Goal: Find specific page/section: Find specific page/section

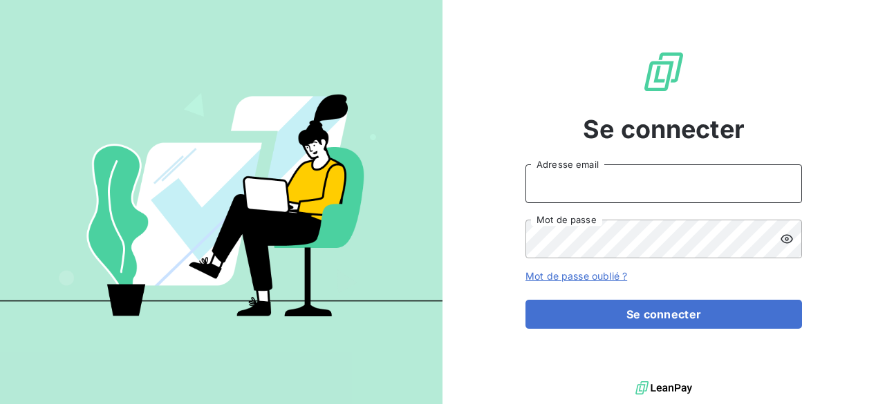
click at [562, 171] on input "Adresse email" at bounding box center [663, 184] width 276 height 39
type input "[PERSON_NAME][EMAIL_ADDRESS][DOMAIN_NAME]"
click at [525, 300] on button "Se connecter" at bounding box center [663, 314] width 276 height 29
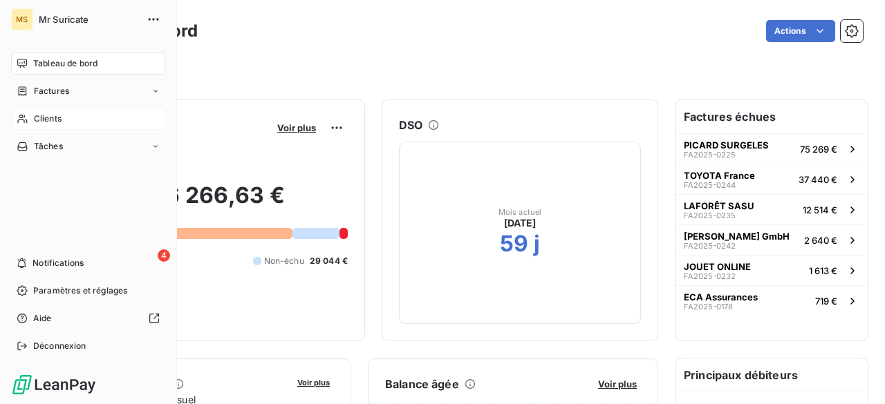
click at [57, 113] on span "Clients" at bounding box center [48, 119] width 28 height 12
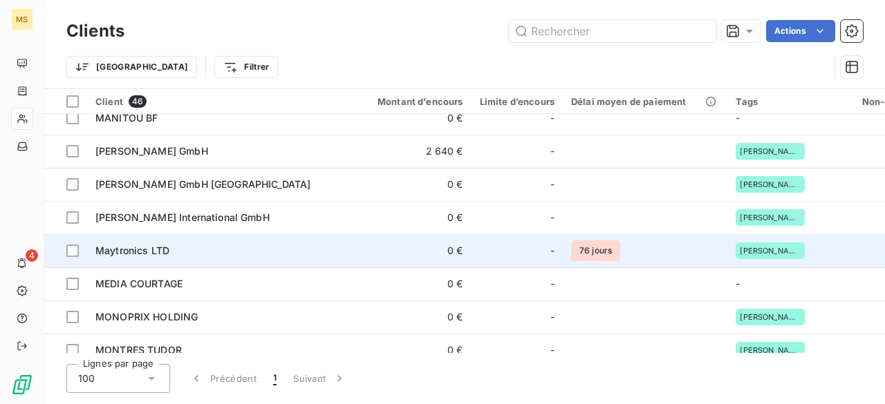
scroll to position [691, 0]
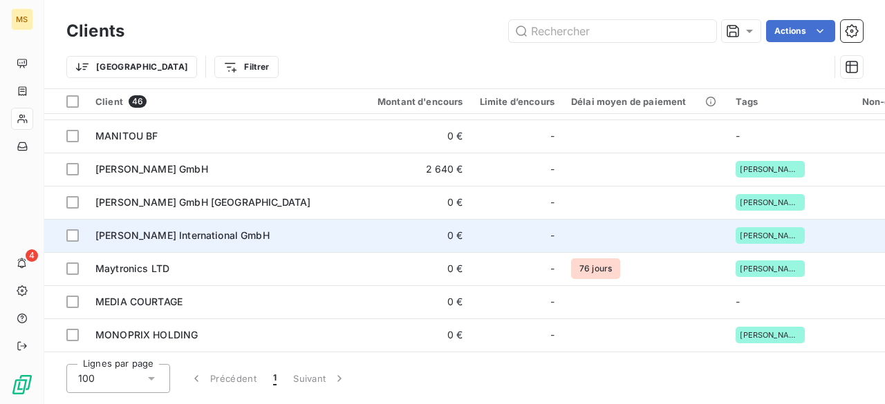
click at [225, 240] on span "[PERSON_NAME] International GmbH" at bounding box center [182, 235] width 174 height 12
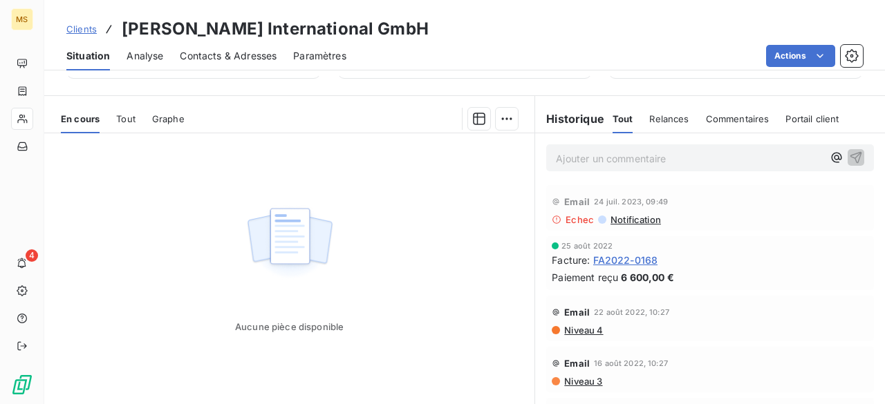
click at [637, 259] on span "FA2022-0168" at bounding box center [625, 260] width 65 height 15
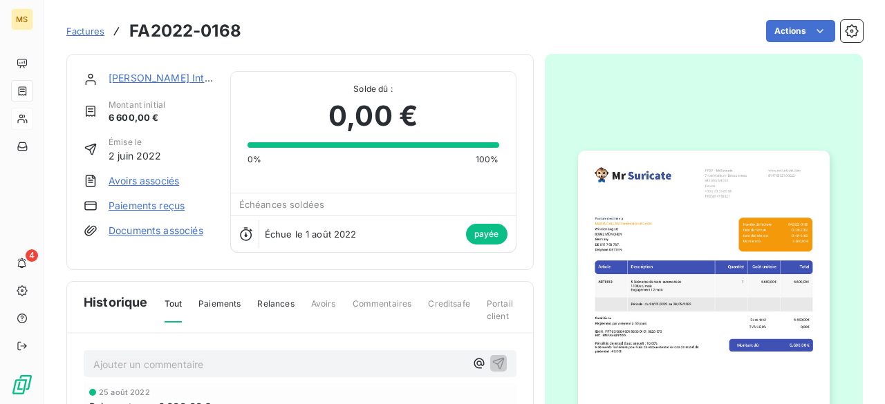
drag, startPoint x: 555, startPoint y: 39, endPoint x: 504, endPoint y: 33, distance: 51.5
click at [555, 39] on div "Actions" at bounding box center [560, 31] width 605 height 22
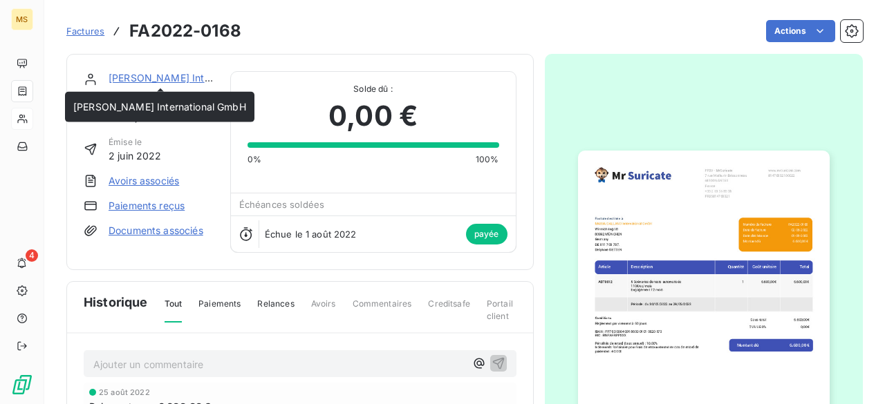
click at [147, 79] on link "[PERSON_NAME] International GmbH" at bounding box center [195, 78] width 173 height 12
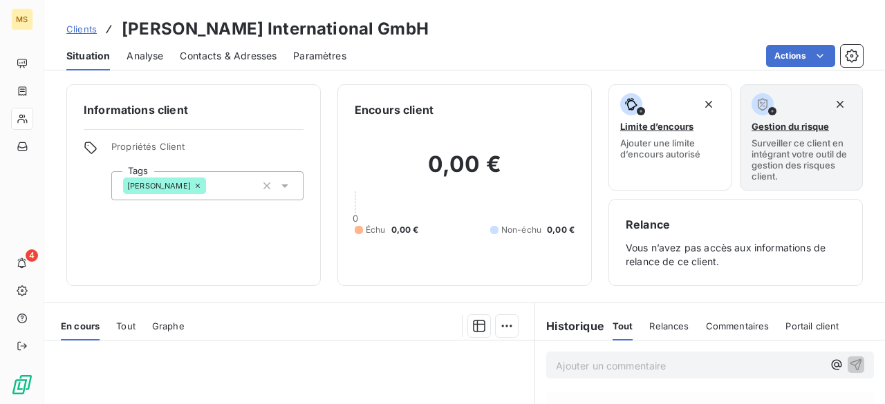
click at [83, 26] on span "Clients" at bounding box center [81, 29] width 30 height 11
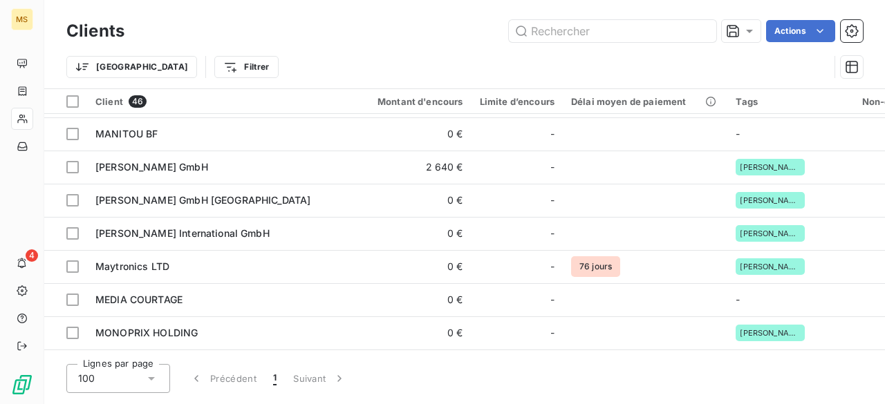
scroll to position [691, 0]
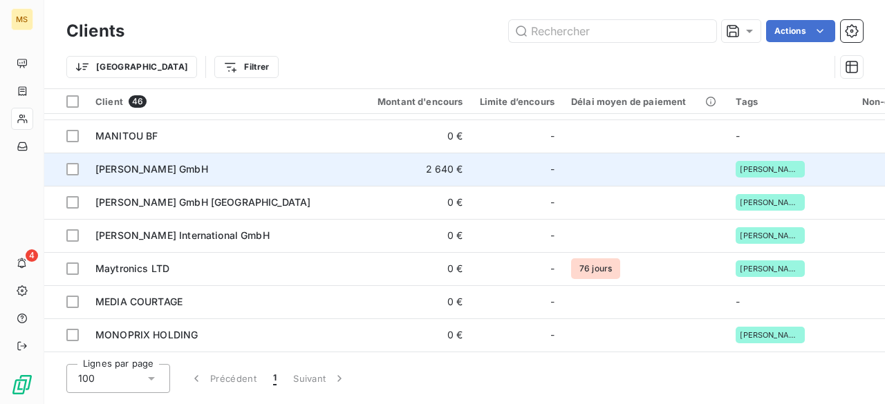
click at [162, 162] on div "[PERSON_NAME] GmbH" at bounding box center [219, 169] width 249 height 14
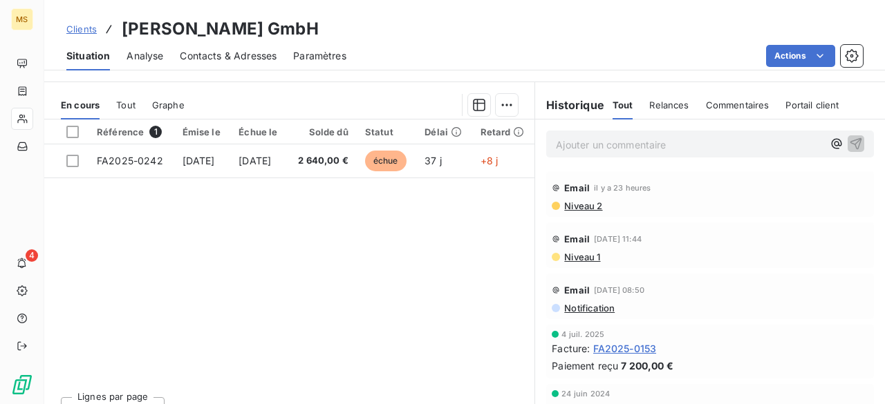
scroll to position [243, 0]
